Goal: Communication & Community: Answer question/provide support

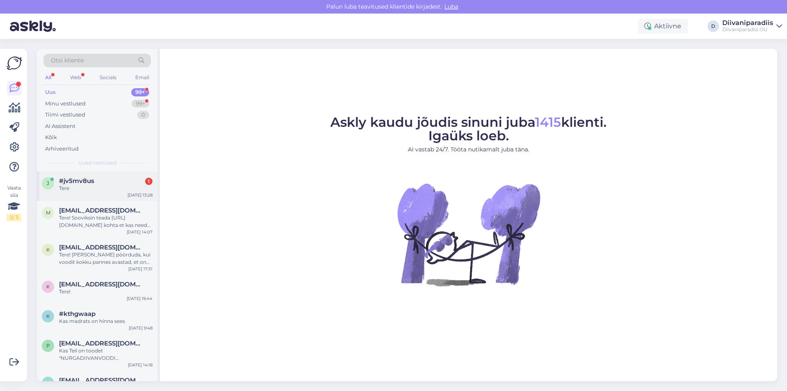
click at [89, 181] on span "#jv5mv8us" at bounding box center [76, 180] width 35 height 7
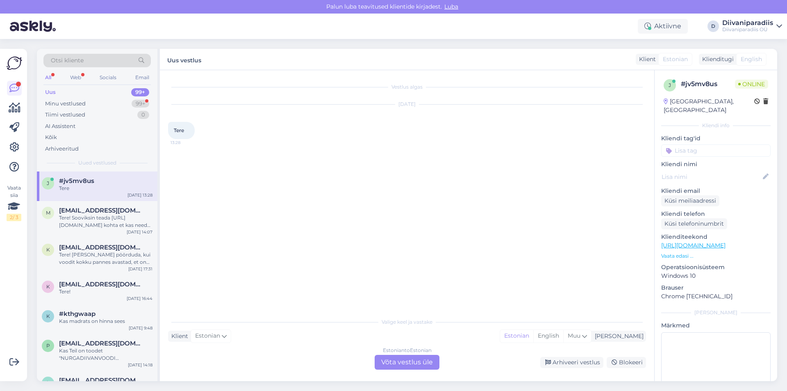
click at [398, 362] on div "Estonian to Estonian Võta vestlus üle" at bounding box center [407, 362] width 65 height 15
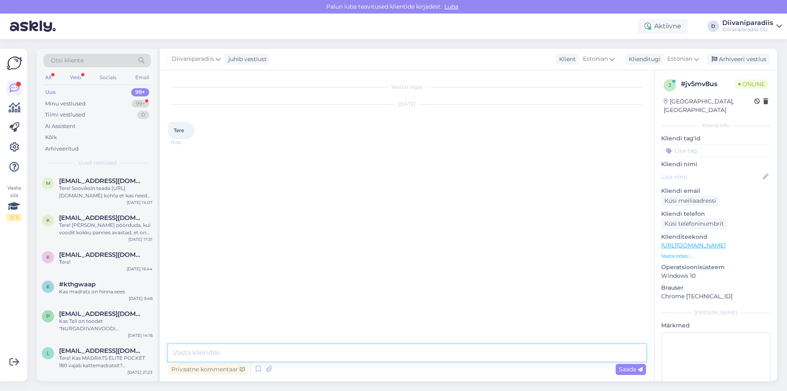
click at [361, 352] on textarea at bounding box center [407, 352] width 478 height 17
type textarea "Tere. Millega saame abiks olla?"
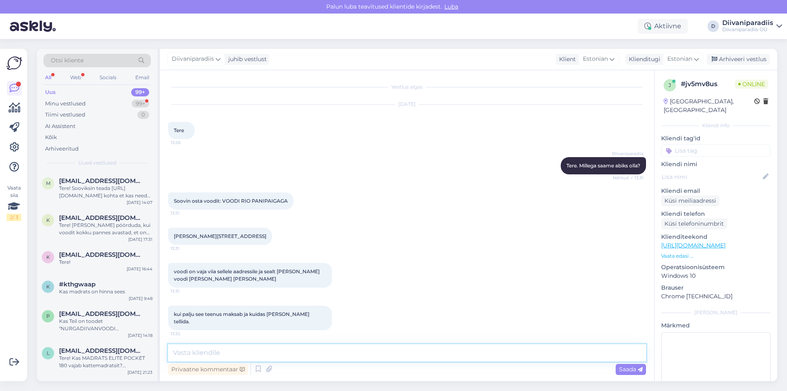
click at [276, 356] on textarea at bounding box center [407, 352] width 478 height 17
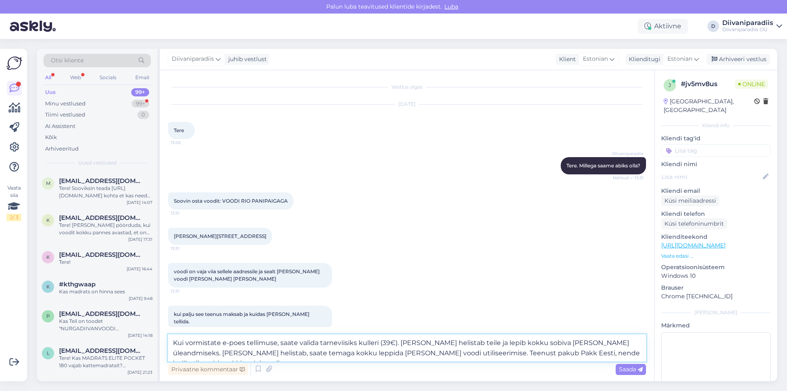
click at [411, 354] on textarea "Kui vormistate e-poes tellimuse, saate valida tarneviisiks kulleri (39€). [PERS…" at bounding box center [407, 347] width 478 height 27
paste textarea "Utiliseerimise teenuse maksumus oleneb sinu asukohast ja mööbli suurusest."
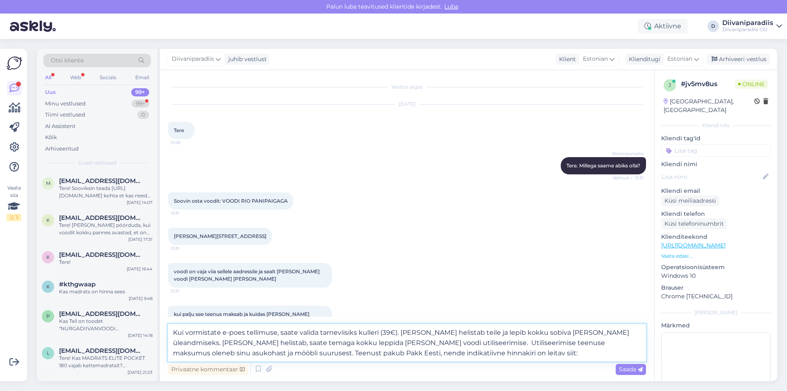
click at [495, 355] on textarea "Kui vormistate e-poes tellimuse, saate valida tarneviisiks kulleri (39€). [PERS…" at bounding box center [407, 342] width 478 height 37
drag, startPoint x: 452, startPoint y: 355, endPoint x: 210, endPoint y: 358, distance: 241.6
click at [210, 358] on textarea "Kui vormistate e-poes tellimuse, saate valida tarneviisiks kulleri (39€). [PERS…" at bounding box center [407, 342] width 478 height 37
type textarea "Kui vormistate e-poes tellimuse, saate valida tarneviisiks kulleri (39€). [PERS…"
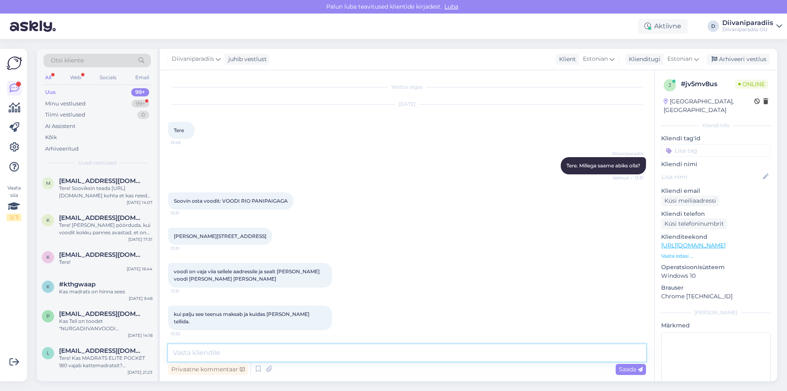
scroll to position [60, 0]
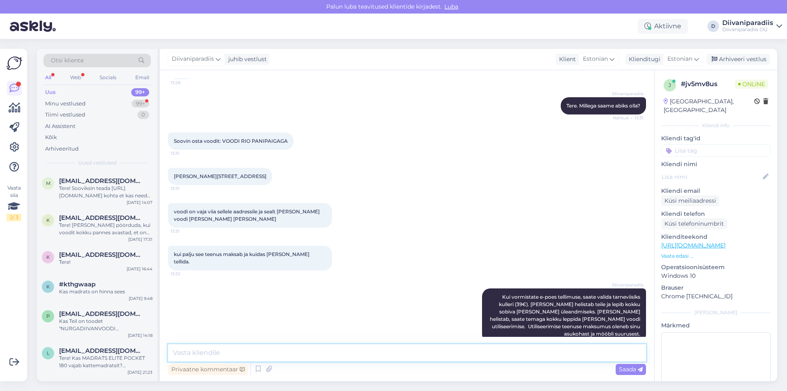
click at [429, 348] on textarea at bounding box center [407, 352] width 478 height 17
paste textarea "[URL][DOMAIN_NAME]"
type textarea "Indikatiivse hinnakirja leiate siit: [URL][DOMAIN_NAME] Kullerteenust ja utilis…"
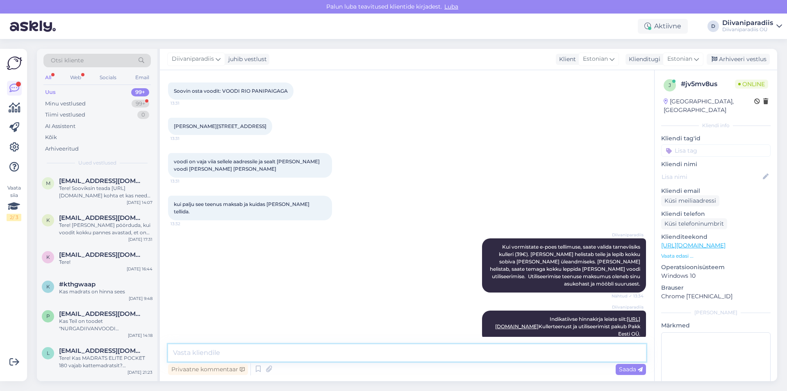
scroll to position [145, 0]
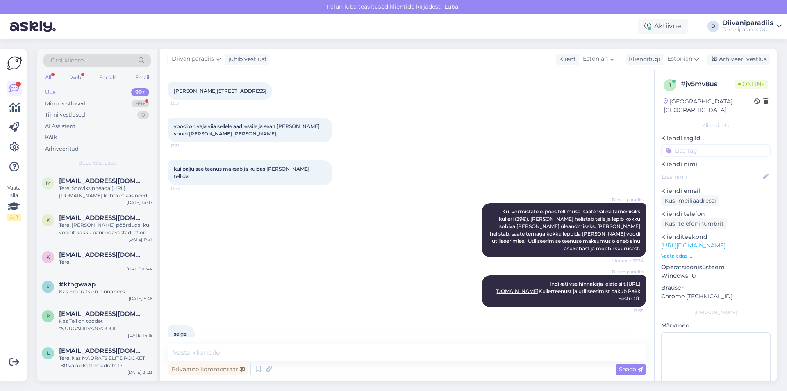
click at [393, 62] on div "Diivaniparadiis juhib vestlust Klient Estonian Klienditugi Estonian Arhiveeri v…" at bounding box center [469, 59] width 618 height 21
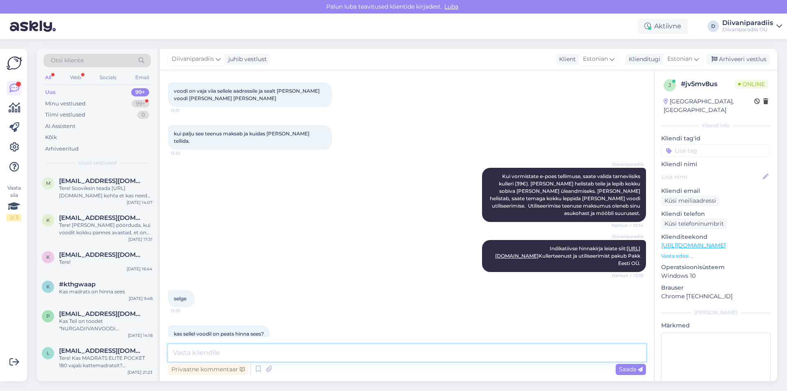
click at [240, 349] on textarea at bounding box center [407, 352] width 478 height 17
click at [188, 350] on textarea "Jah, peats on hinna sees." at bounding box center [407, 352] width 478 height 17
click at [313, 354] on textarea "Jah, nii madrats [PERSON_NAME] on hinna sees." at bounding box center [407, 352] width 478 height 17
click at [397, 353] on textarea "Jah, nii madrats [PERSON_NAME] on hinna sees. Soovitame juurde soetada kattemad…" at bounding box center [407, 352] width 478 height 17
click at [394, 353] on textarea "Jah, nii madrats [PERSON_NAME] on hinna sees. Soovitame juurde soetada kattemad…" at bounding box center [407, 352] width 478 height 17
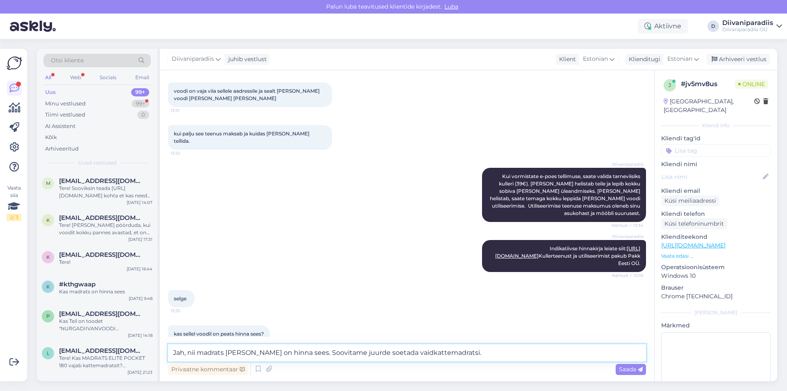
type textarea "Jah, nii madrats [PERSON_NAME] on hinna sees. Soovitame juurde soetada [PERSON_…"
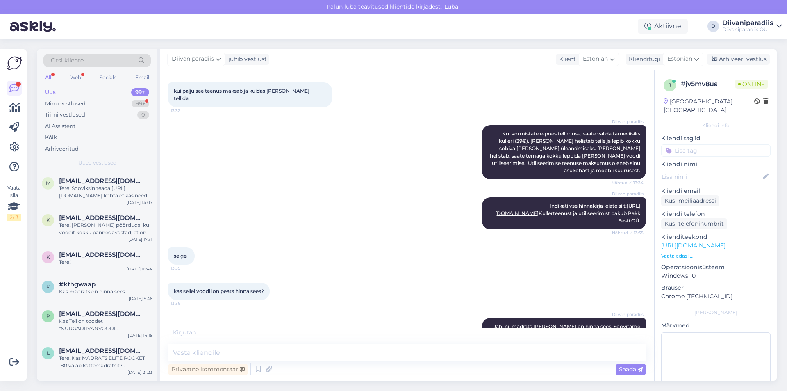
click at [397, 44] on div "Otsi kliente All Web Socials Email Uus 99+ Minu vestlused 99+ Tiimi vestlused 0…" at bounding box center [410, 215] width 756 height 352
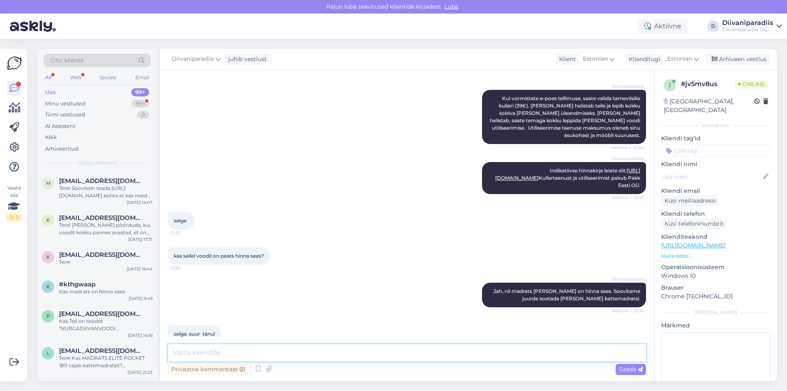
click at [228, 356] on textarea at bounding box center [407, 352] width 478 height 17
type textarea "Võtke heaks!"
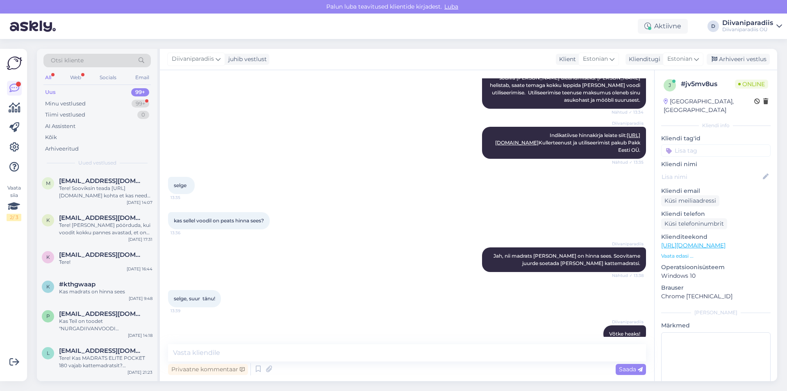
click at [351, 44] on div "Otsi kliente All Web Socials Email Uus 99+ Minu vestlused 99+ Tiimi vestlused 0…" at bounding box center [410, 215] width 756 height 352
